Goal: Book appointment/travel/reservation

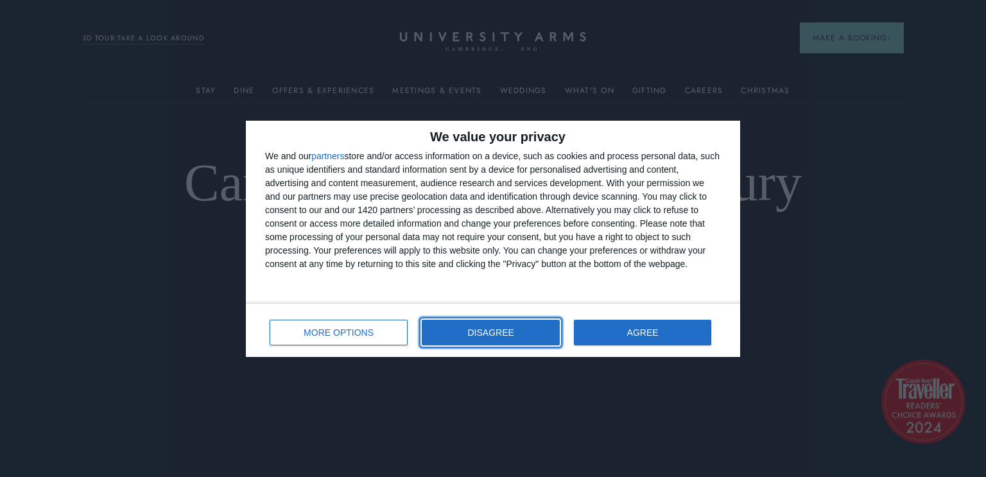
click at [503, 338] on button "DISAGREE" at bounding box center [491, 333] width 138 height 26
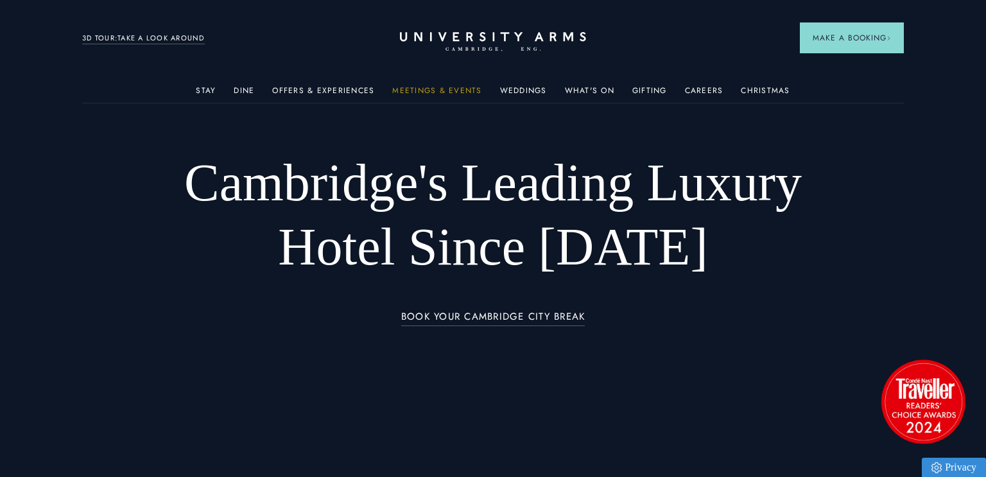
click at [434, 92] on link "Meetings & Events" at bounding box center [436, 94] width 89 height 17
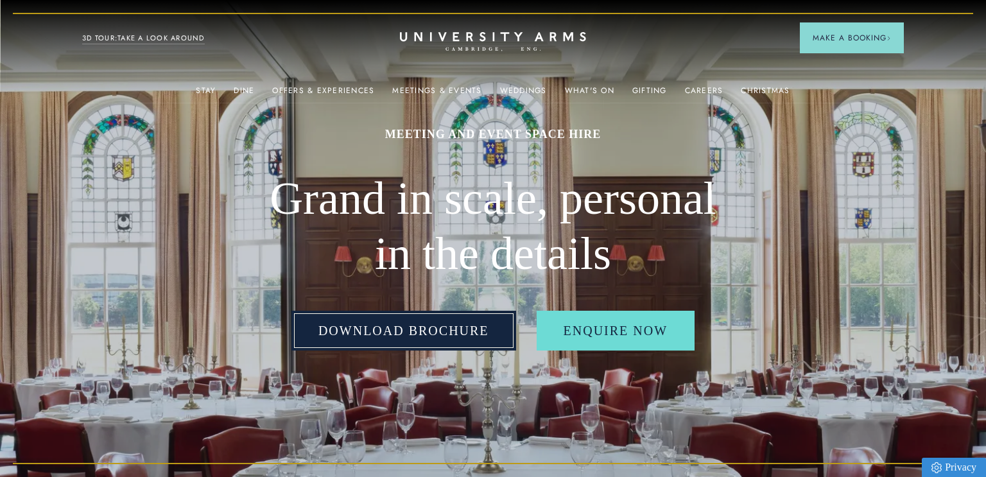
click at [424, 339] on link "Download Brochure" at bounding box center [403, 331] width 225 height 40
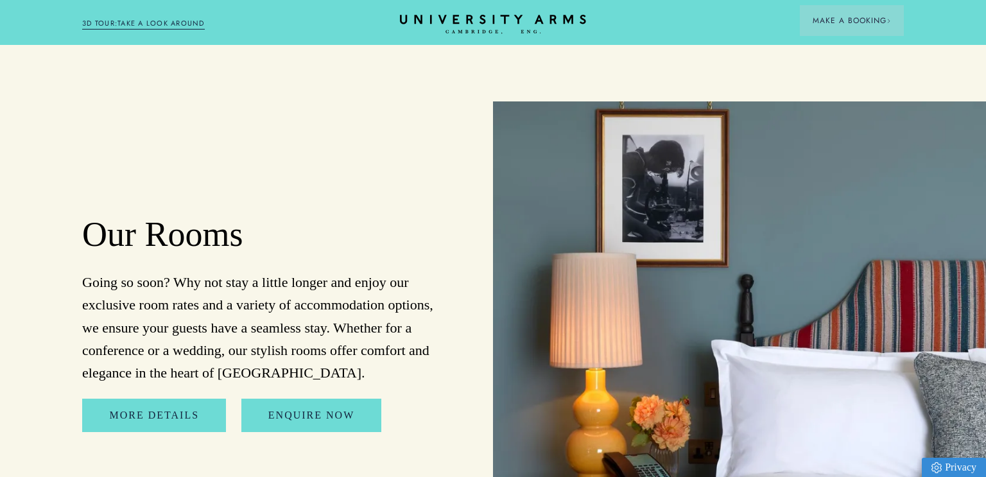
scroll to position [6184, 0]
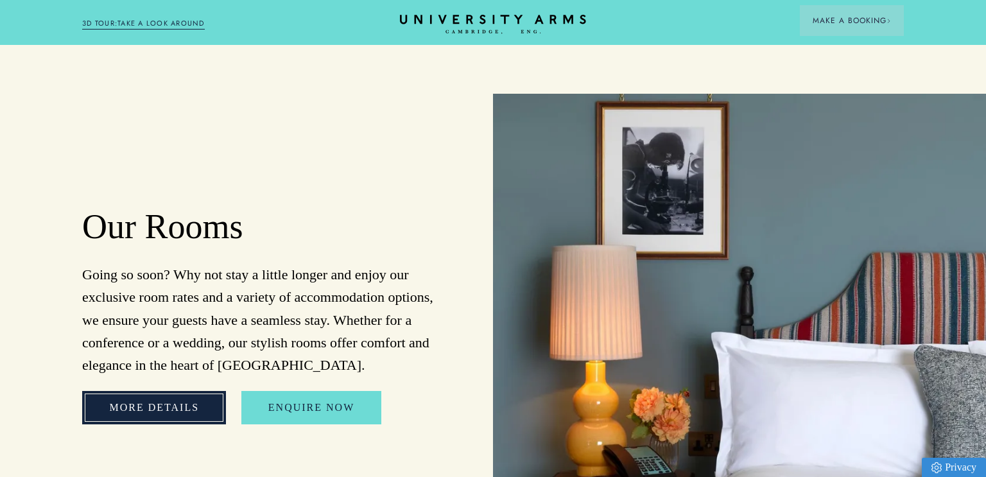
click at [136, 391] on link "More Details" at bounding box center [154, 407] width 144 height 33
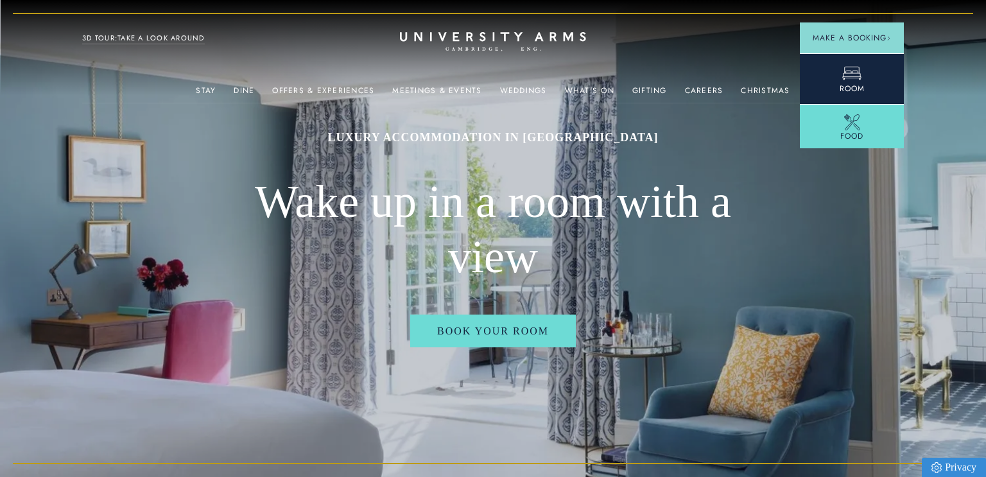
drag, startPoint x: 855, startPoint y: 40, endPoint x: 853, endPoint y: 77, distance: 36.6
click at [853, 77] on div "Make a Booking Room Food" at bounding box center [852, 85] width 104 height 126
click at [853, 77] on icon at bounding box center [851, 73] width 19 height 19
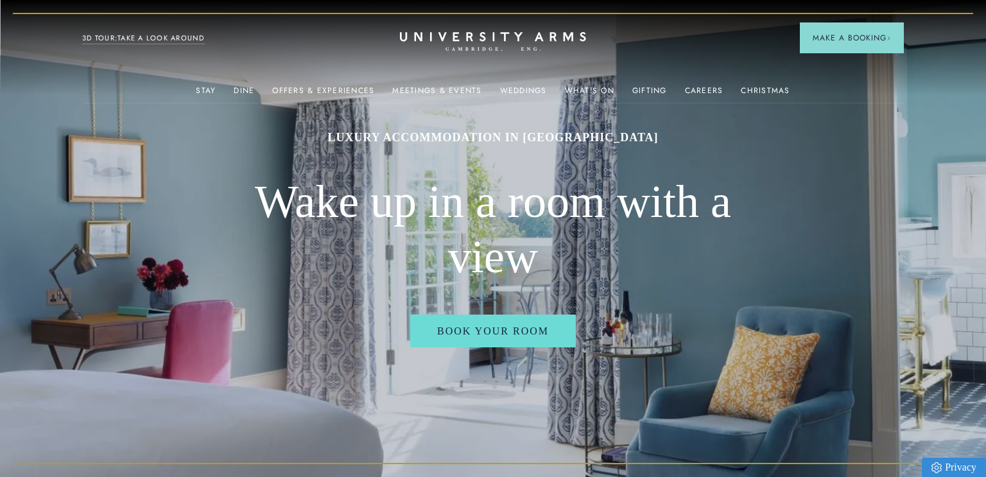
click at [882, 240] on img at bounding box center [493, 238] width 986 height 477
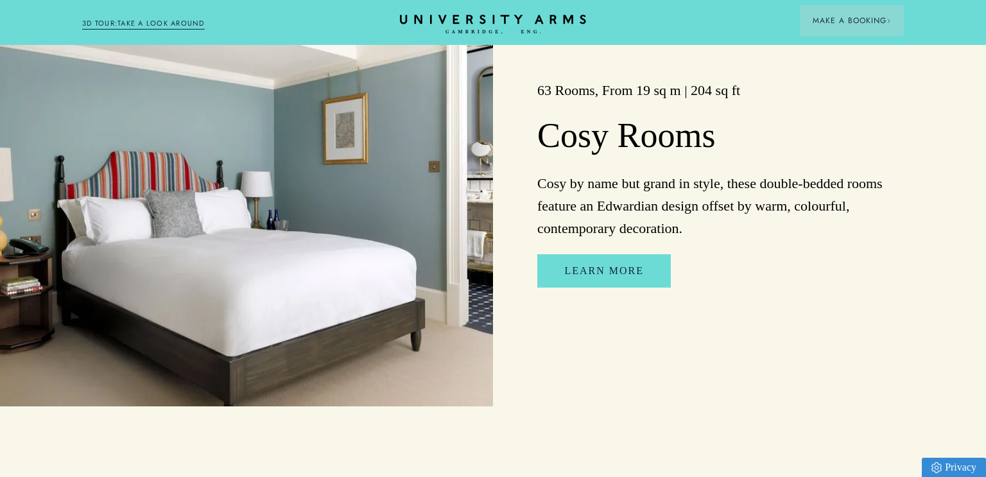
scroll to position [2567, 0]
